Goal: Task Accomplishment & Management: Use online tool/utility

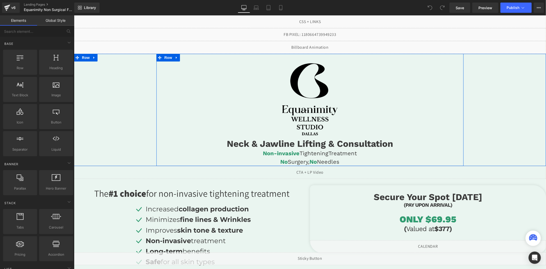
click at [269, 142] on h1 "Neck & Jawline Lifting & Consultation" at bounding box center [309, 143] width 307 height 11
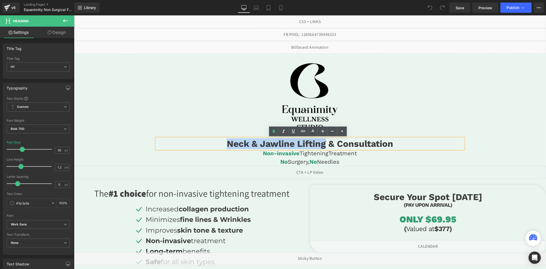
drag, startPoint x: 323, startPoint y: 147, endPoint x: 222, endPoint y: 141, distance: 100.9
click at [222, 141] on h1 "Neck & Jawline Lifting & Consultation" at bounding box center [309, 143] width 307 height 11
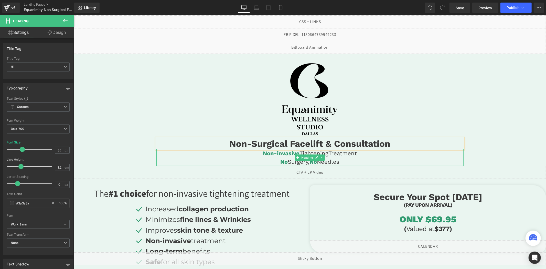
click at [331, 152] on h4 "Non-invasive Tightening Treatment" at bounding box center [309, 153] width 307 height 8
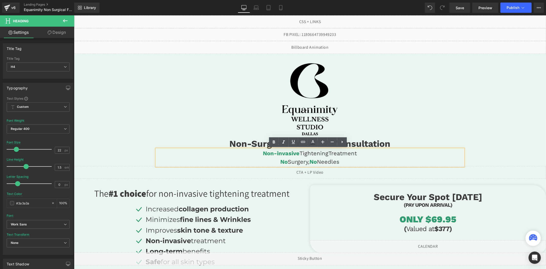
drag, startPoint x: 326, startPoint y: 154, endPoint x: 298, endPoint y: 154, distance: 27.4
click at [299, 154] on span "Tightening" at bounding box center [313, 153] width 29 height 6
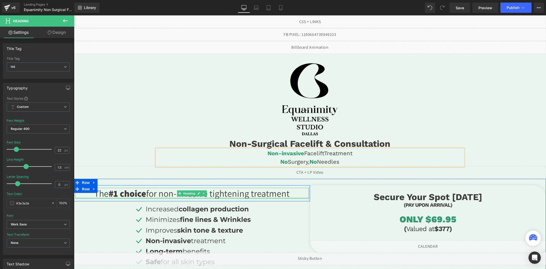
click at [242, 196] on span "for non-invasive tightening treatment" at bounding box center [217, 193] width 143 height 12
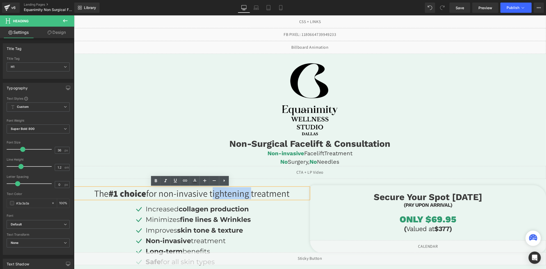
drag, startPoint x: 247, startPoint y: 195, endPoint x: 210, endPoint y: 195, distance: 36.3
click at [210, 195] on span "for non-invasive tightening treatment" at bounding box center [217, 193] width 143 height 12
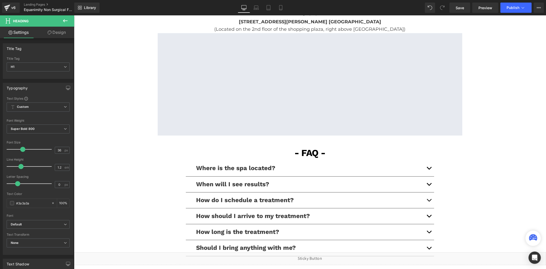
scroll to position [1198, 0]
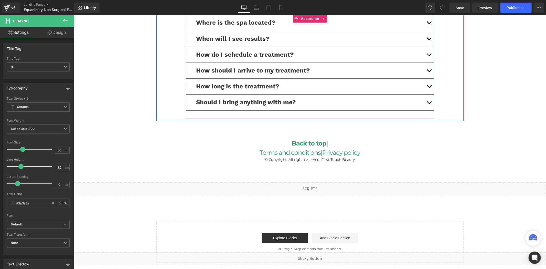
click at [426, 86] on button "button" at bounding box center [428, 86] width 10 height 16
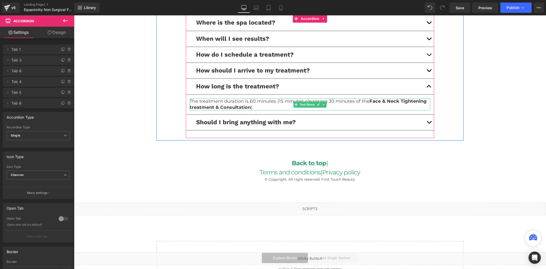
drag, startPoint x: 367, startPoint y: 105, endPoint x: 373, endPoint y: 103, distance: 6.6
click at [367, 104] on p "The treatment duration is 60 minutes (15 minutes cleansing 30 minutes of the Fa…" at bounding box center [309, 104] width 240 height 12
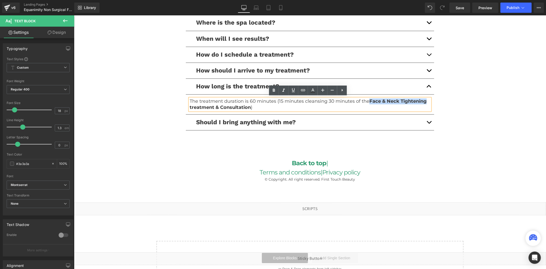
drag, startPoint x: 368, startPoint y: 101, endPoint x: 424, endPoint y: 101, distance: 55.8
click at [424, 101] on strong "Face & Neck Tightening treatment & Consultation" at bounding box center [307, 104] width 237 height 12
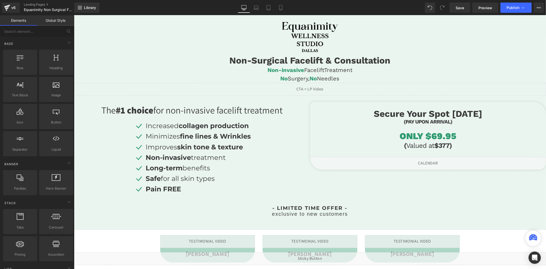
scroll to position [0, 0]
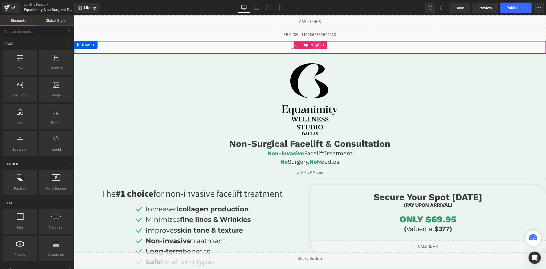
click at [314, 44] on div "Liquid" at bounding box center [310, 47] width 472 height 13
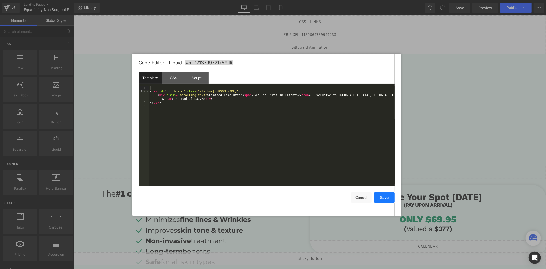
drag, startPoint x: 380, startPoint y: 196, endPoint x: 382, endPoint y: 194, distance: 2.9
click at [380, 196] on button "Save" at bounding box center [384, 197] width 20 height 10
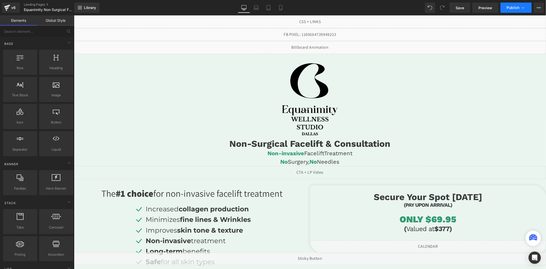
click at [511, 11] on button "Publish" at bounding box center [515, 8] width 31 height 10
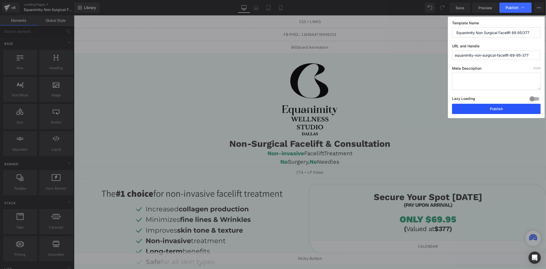
drag, startPoint x: 408, startPoint y: 93, endPoint x: 480, endPoint y: 108, distance: 73.2
click at [480, 108] on button "Publish" at bounding box center [496, 109] width 88 height 10
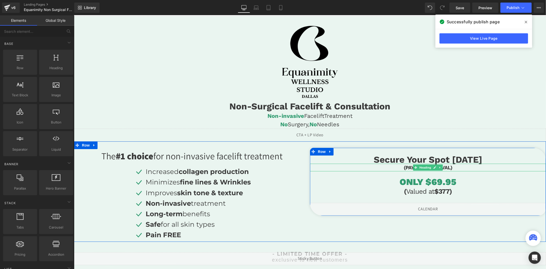
scroll to position [85, 0]
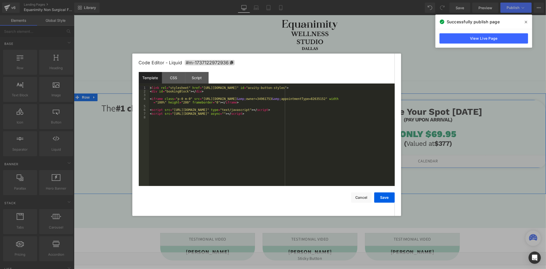
click at [432, 159] on div "Liquid" at bounding box center [427, 160] width 236 height 13
drag, startPoint x: 380, startPoint y: 98, endPoint x: 198, endPoint y: 98, distance: 181.8
click at [198, 98] on div "< link rel = "stylesheet" href = "[URL][DOMAIN_NAME]" id = "acuity-button-style…" at bounding box center [272, 139] width 246 height 107
click at [385, 195] on button "Save" at bounding box center [384, 197] width 20 height 10
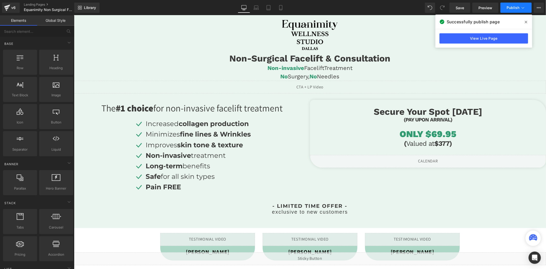
click at [511, 9] on button "Publish" at bounding box center [515, 8] width 31 height 10
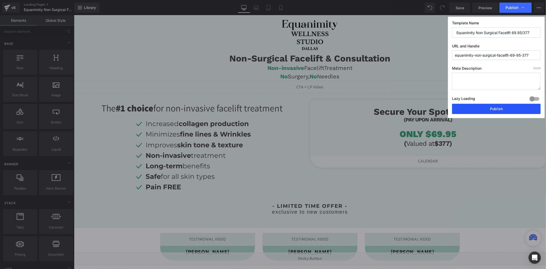
drag, startPoint x: 475, startPoint y: 106, endPoint x: 291, endPoint y: 204, distance: 209.1
click at [475, 106] on button "Publish" at bounding box center [496, 109] width 88 height 10
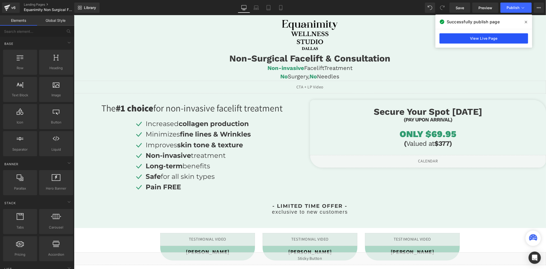
click at [457, 40] on link "View Live Page" at bounding box center [483, 38] width 88 height 10
